Goal: Transaction & Acquisition: Purchase product/service

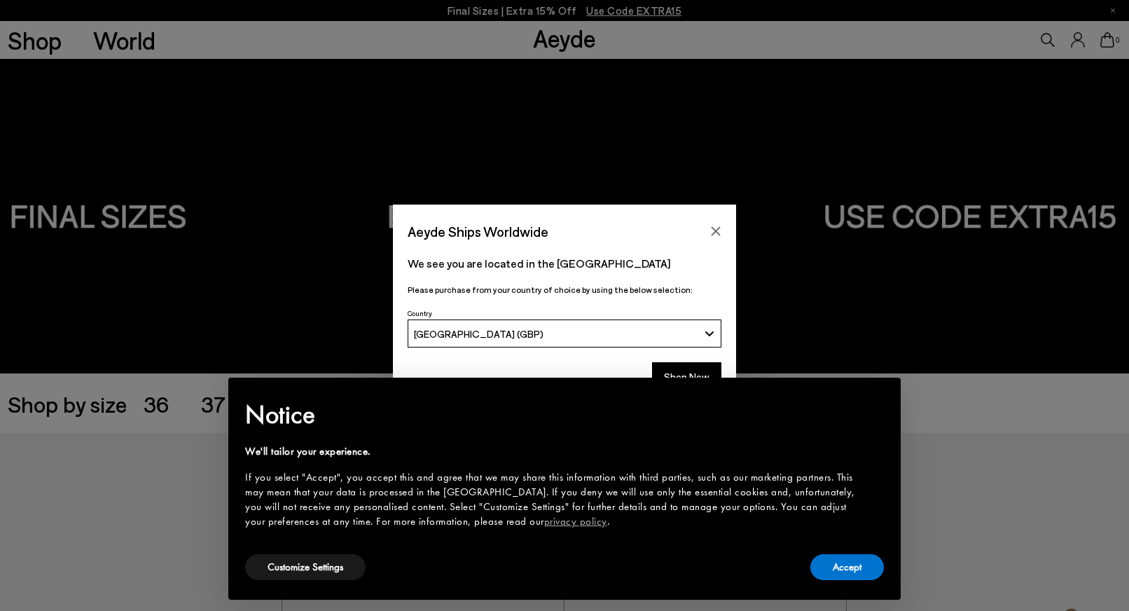
click at [716, 229] on icon "Close" at bounding box center [716, 231] width 9 height 9
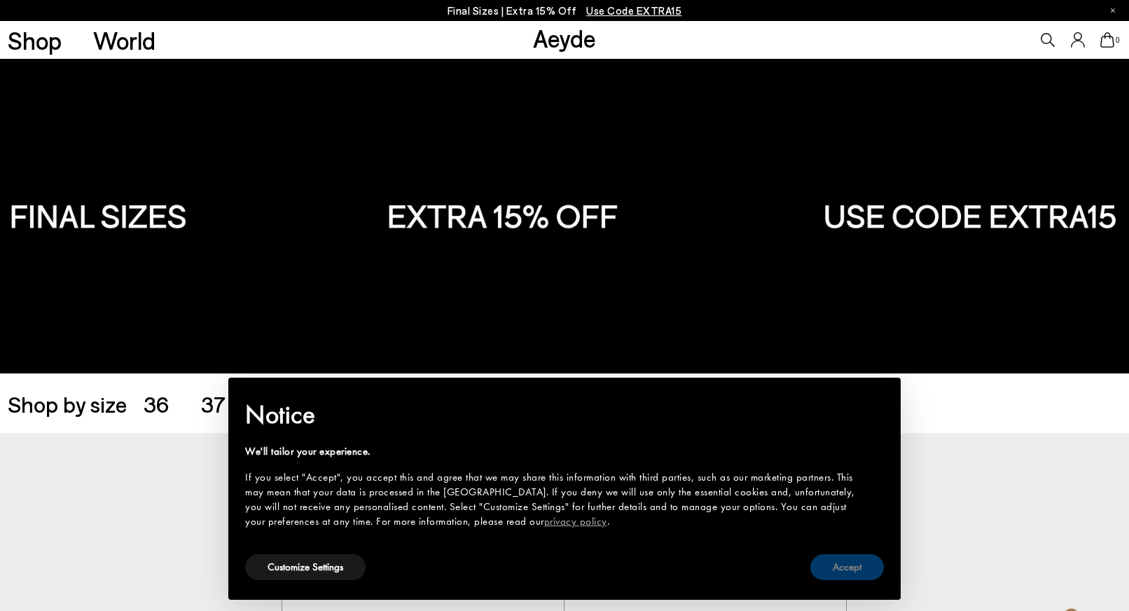
click at [882, 570] on button "Accept" at bounding box center [847, 567] width 74 height 26
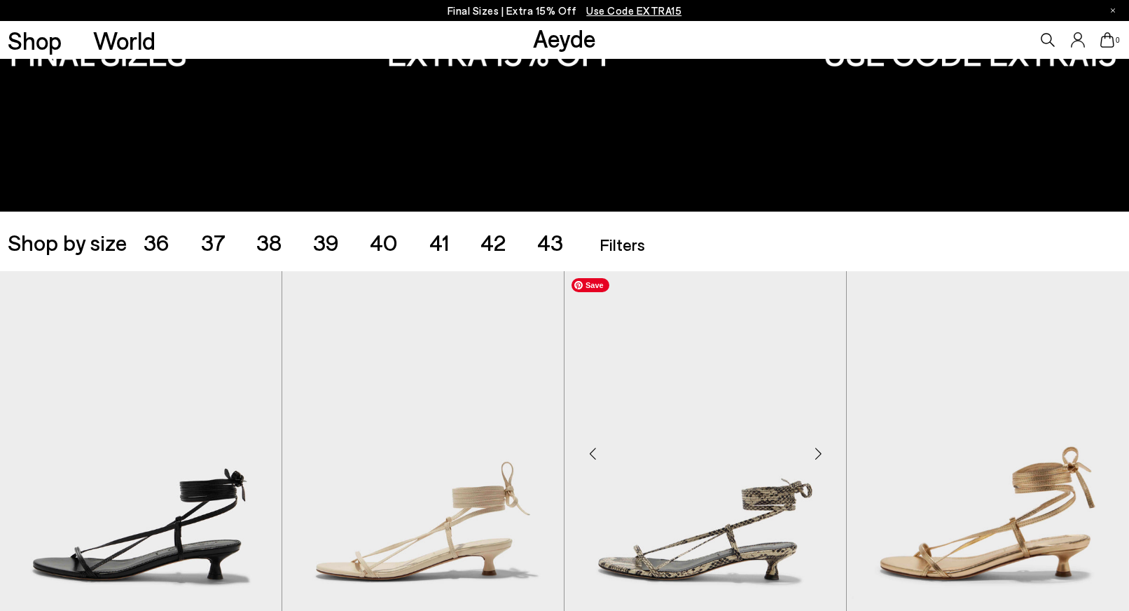
scroll to position [179, 0]
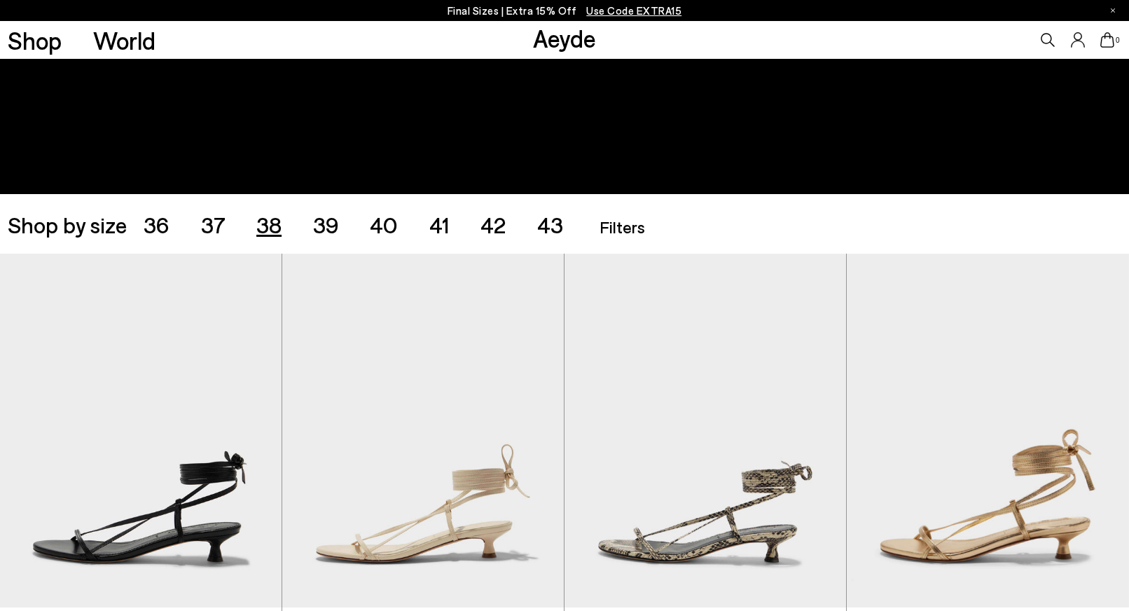
click at [264, 228] on span "38" at bounding box center [268, 224] width 25 height 27
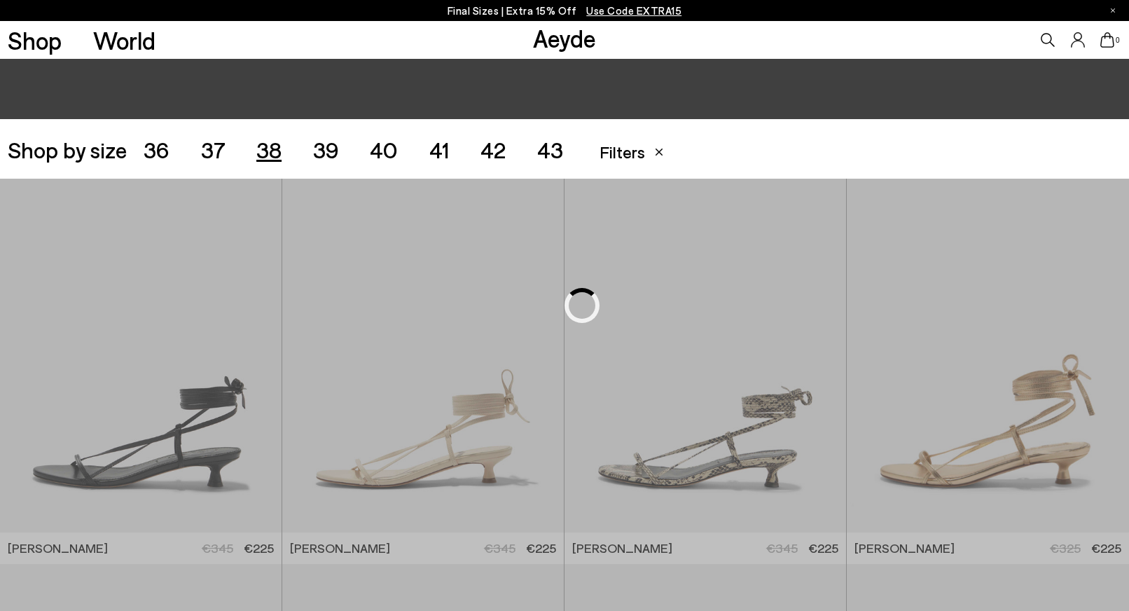
scroll to position [314, 0]
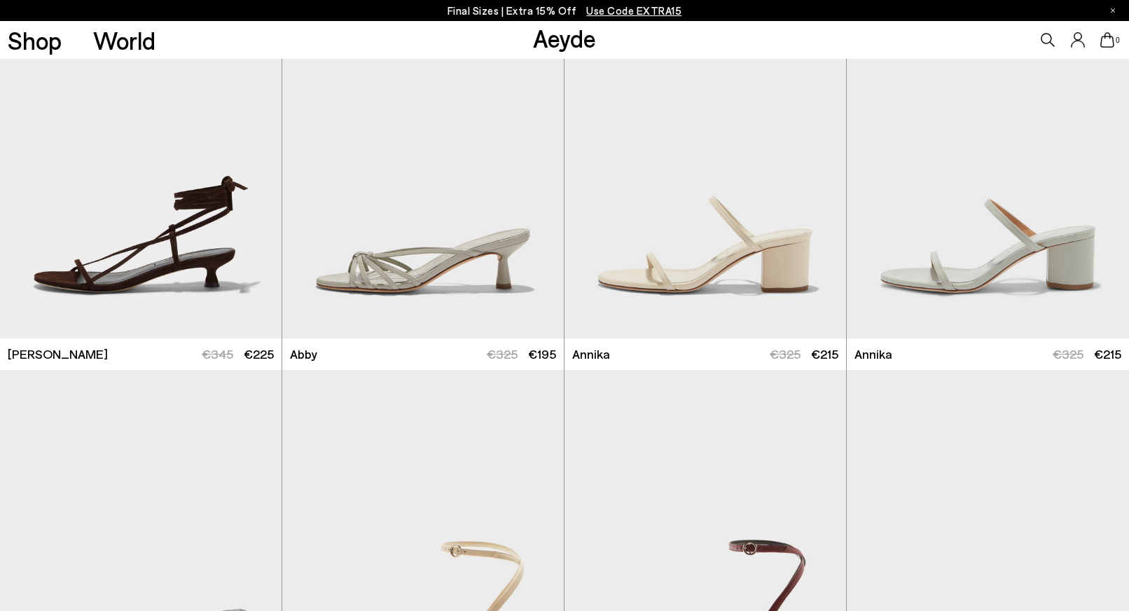
scroll to position [1018, 0]
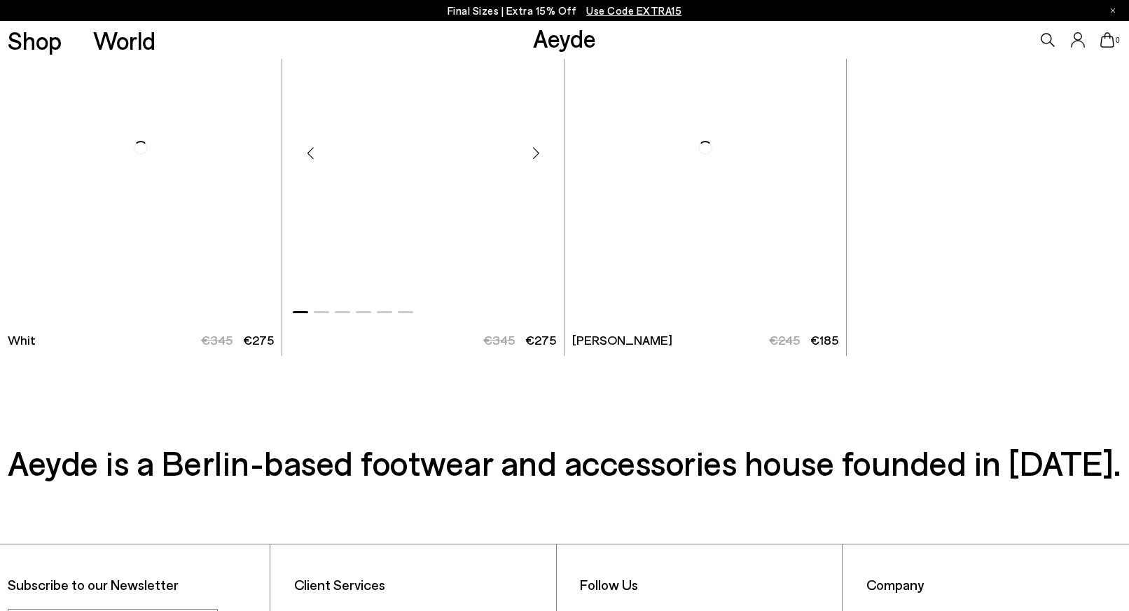
scroll to position [5336, 0]
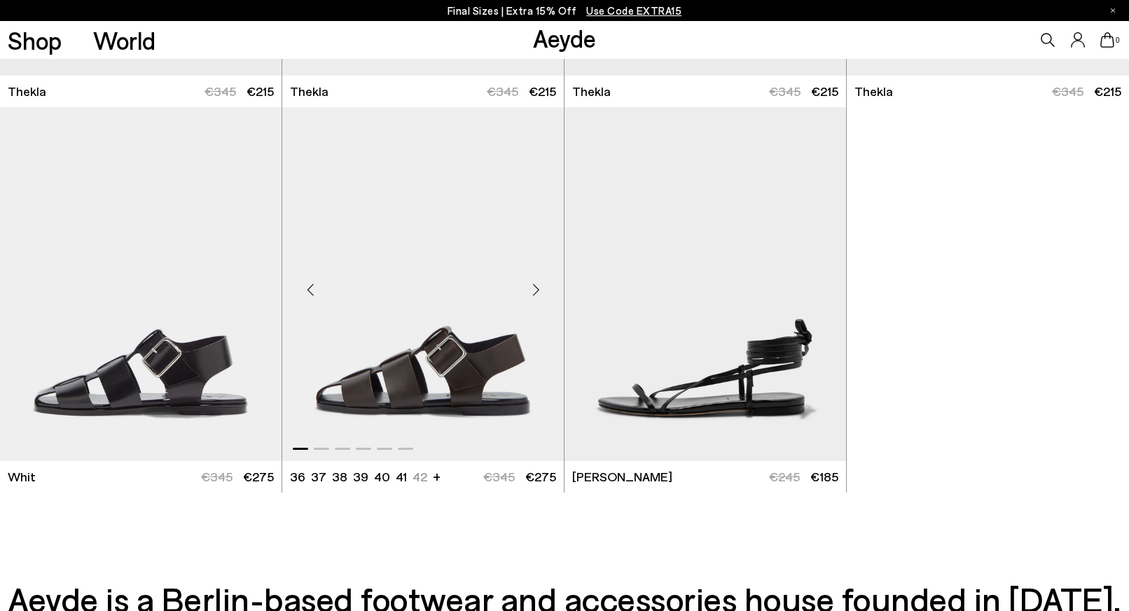
click at [533, 291] on div "Next slide" at bounding box center [536, 290] width 42 height 42
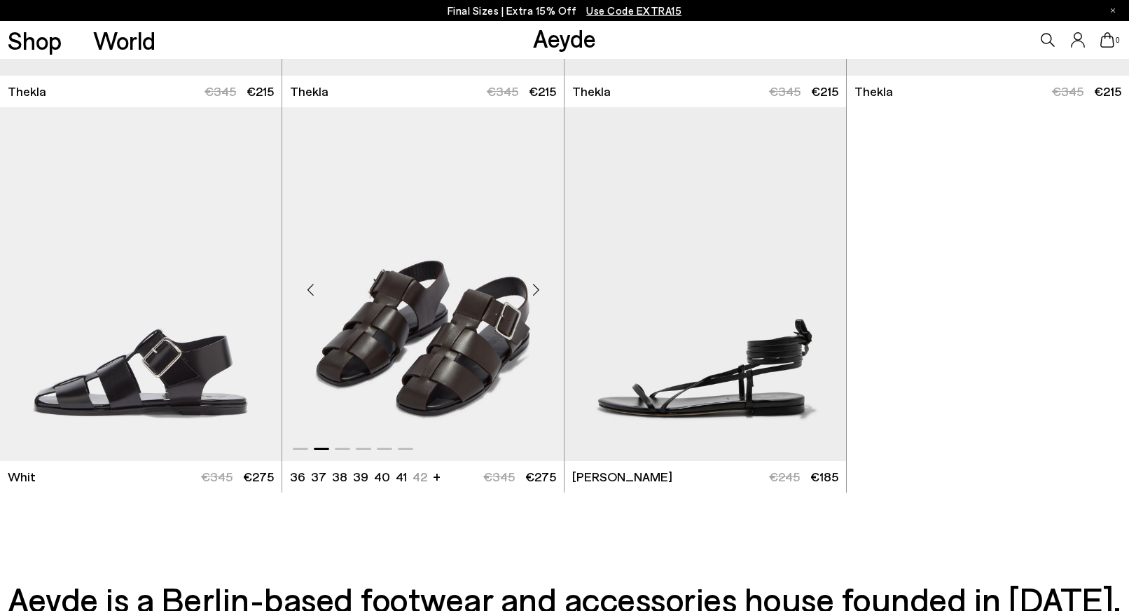
click at [533, 291] on div "Next slide" at bounding box center [536, 290] width 42 height 42
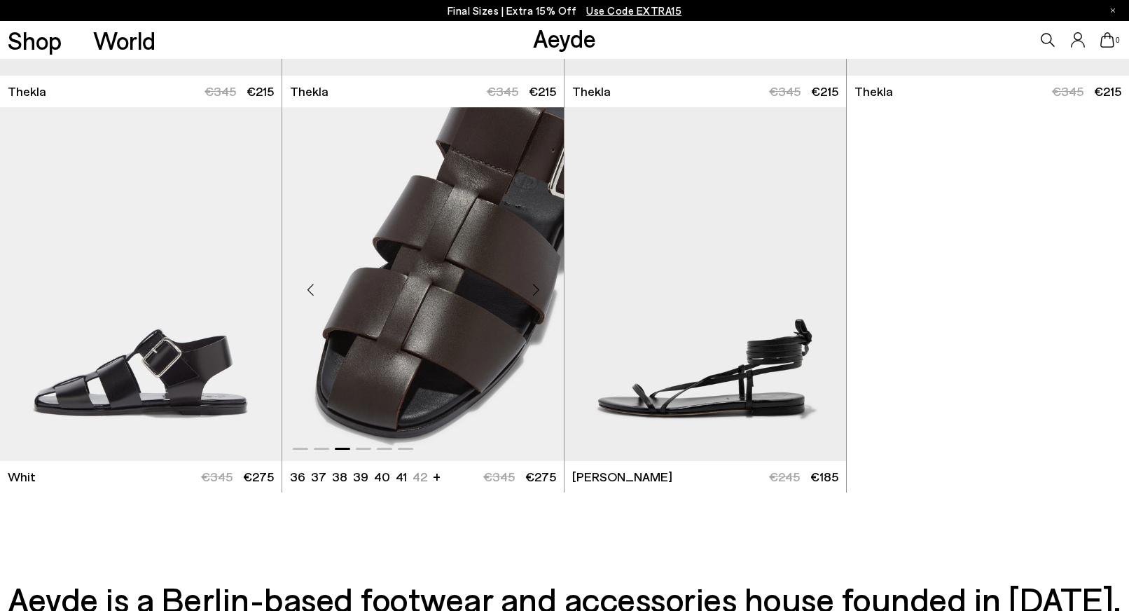
click at [533, 291] on div "Next slide" at bounding box center [536, 290] width 42 height 42
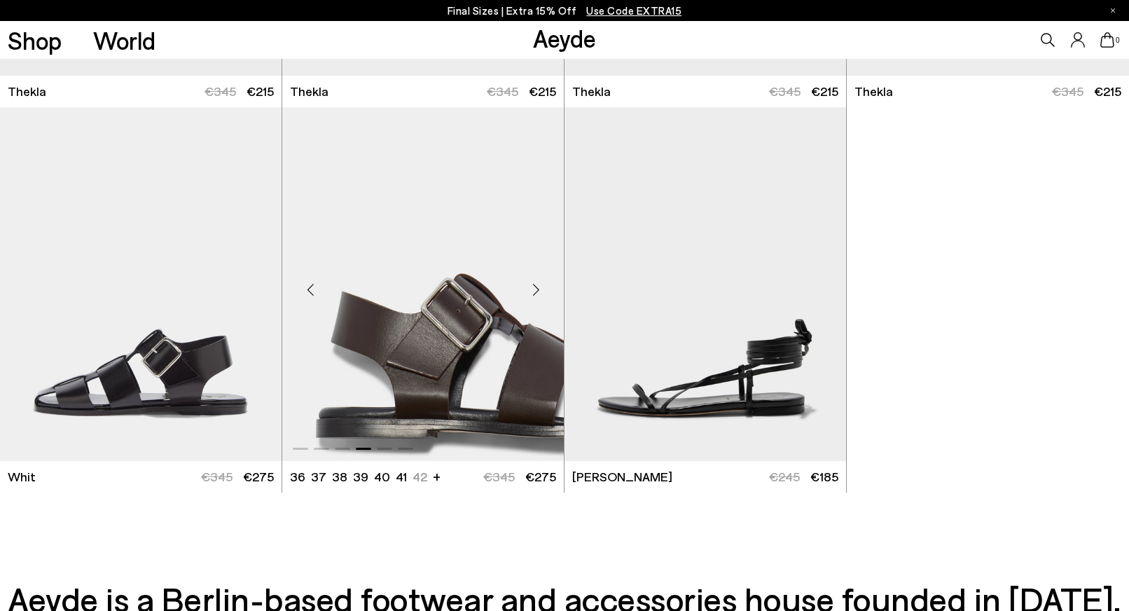
click at [533, 291] on div "Next slide" at bounding box center [536, 290] width 42 height 42
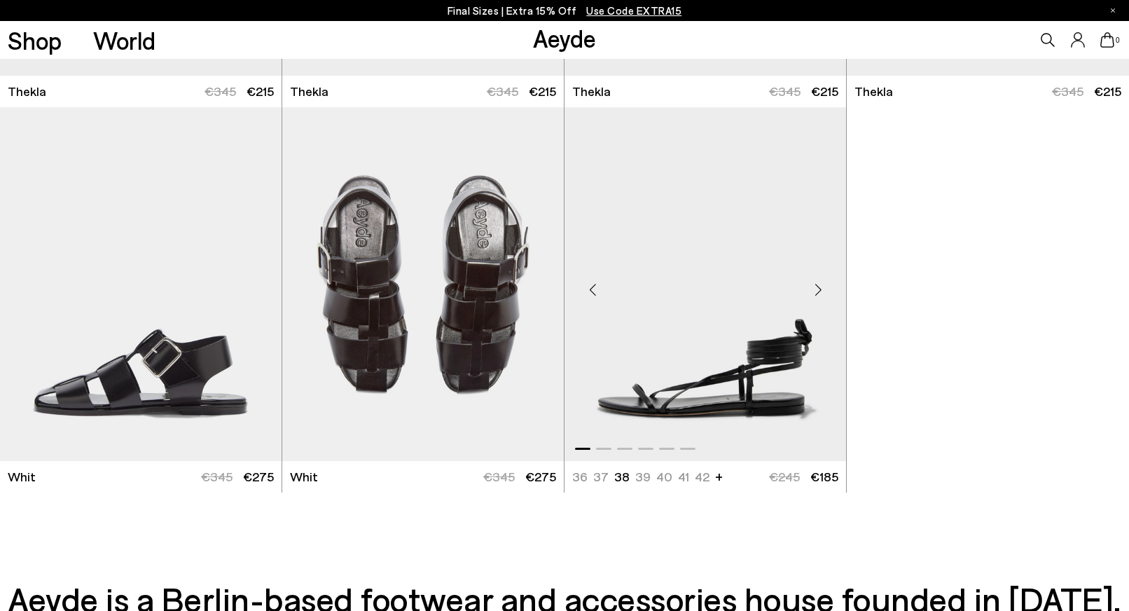
click at [816, 292] on div "Next slide" at bounding box center [818, 290] width 42 height 42
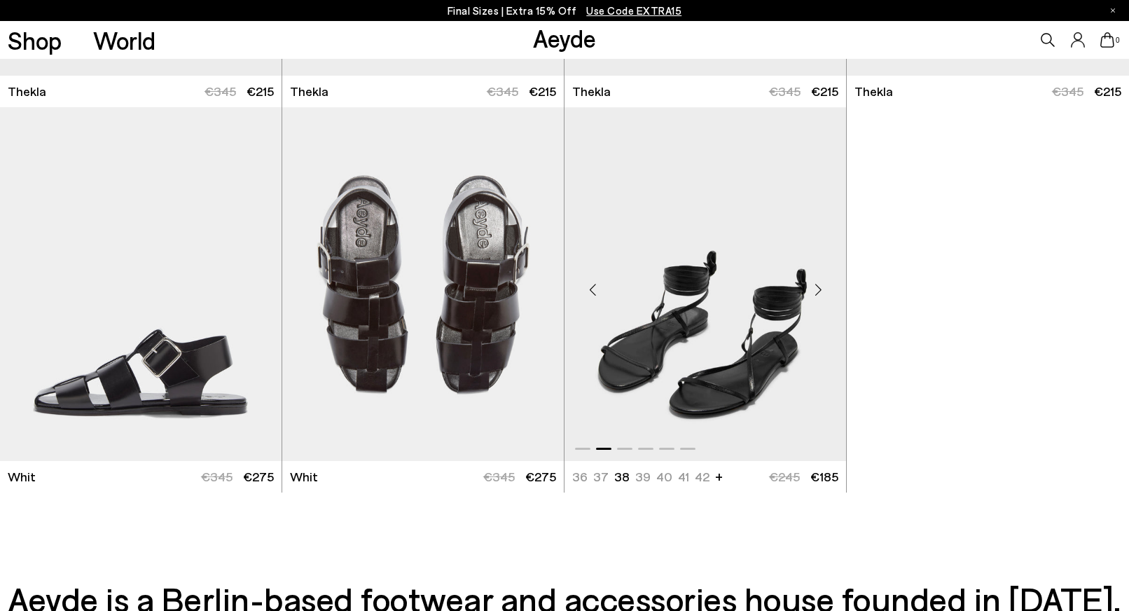
click at [816, 292] on div "Next slide" at bounding box center [818, 290] width 42 height 42
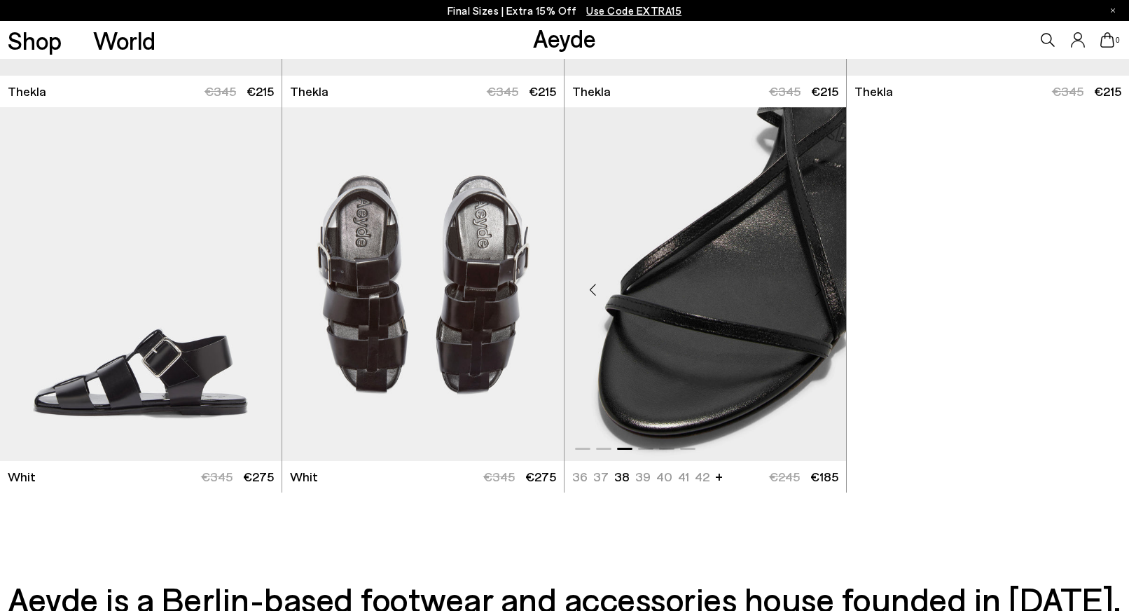
click at [816, 292] on div "Next slide" at bounding box center [818, 290] width 42 height 42
